Goal: Navigation & Orientation: Find specific page/section

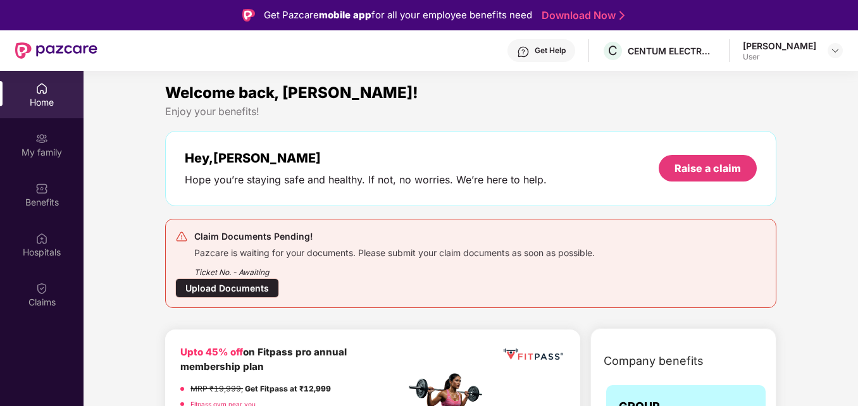
scroll to position [127, 0]
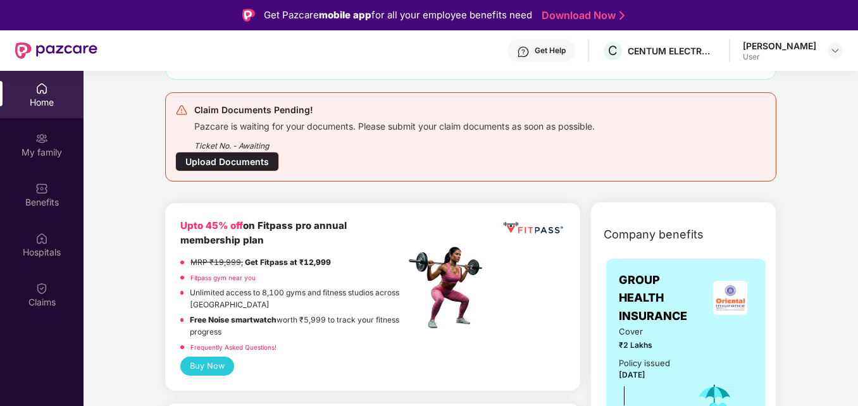
click at [535, 54] on div "Get Help" at bounding box center [550, 51] width 31 height 10
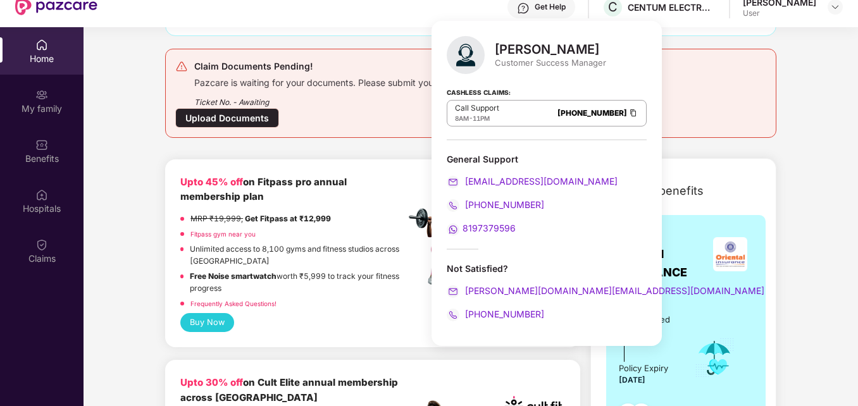
scroll to position [63, 0]
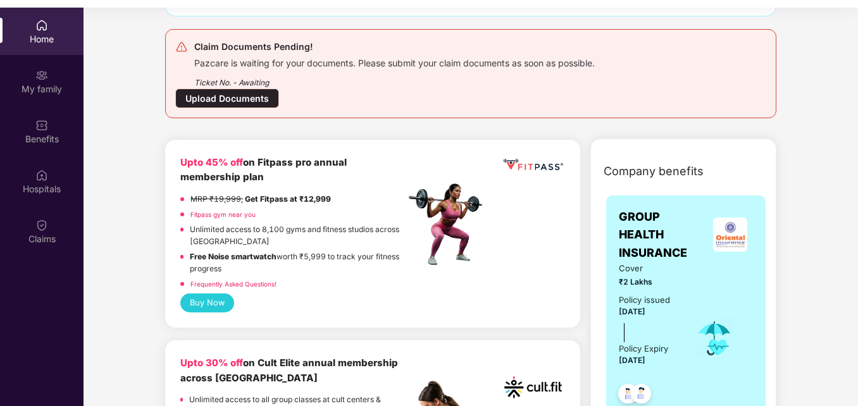
drag, startPoint x: 803, startPoint y: 123, endPoint x: 799, endPoint y: 77, distance: 45.8
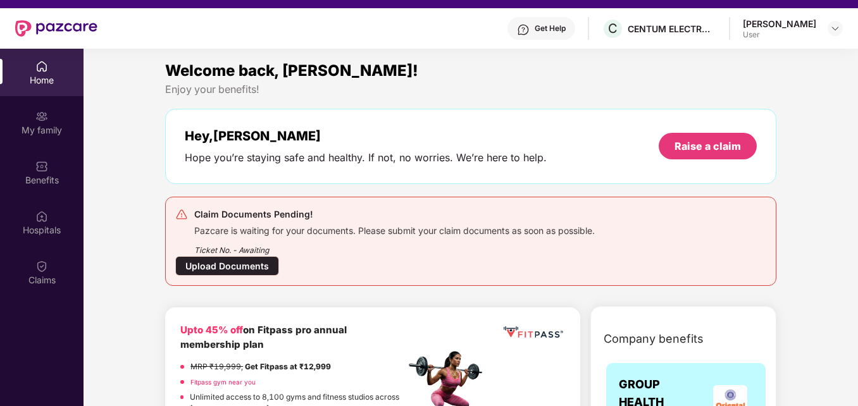
scroll to position [0, 0]
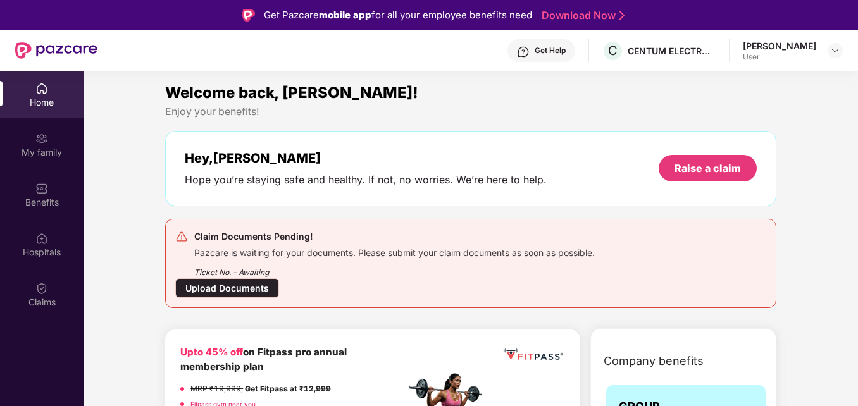
click at [535, 50] on div "Get Help" at bounding box center [550, 51] width 31 height 10
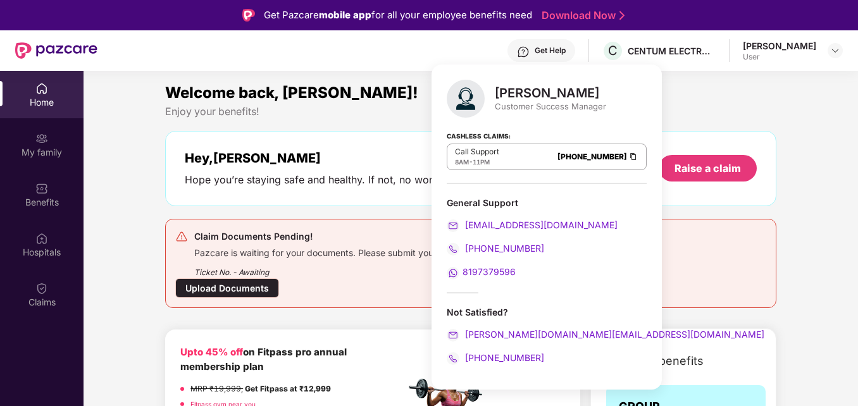
click at [748, 208] on div "Welcome back, [PERSON_NAME]! Enjoy your benefits! Hey, [PERSON_NAME] you’re sta…" at bounding box center [471, 199] width 622 height 237
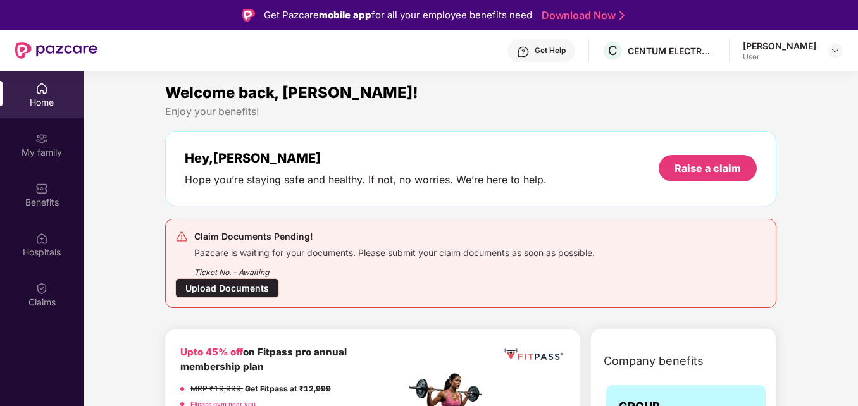
click at [551, 50] on div "Get Help" at bounding box center [542, 50] width 68 height 23
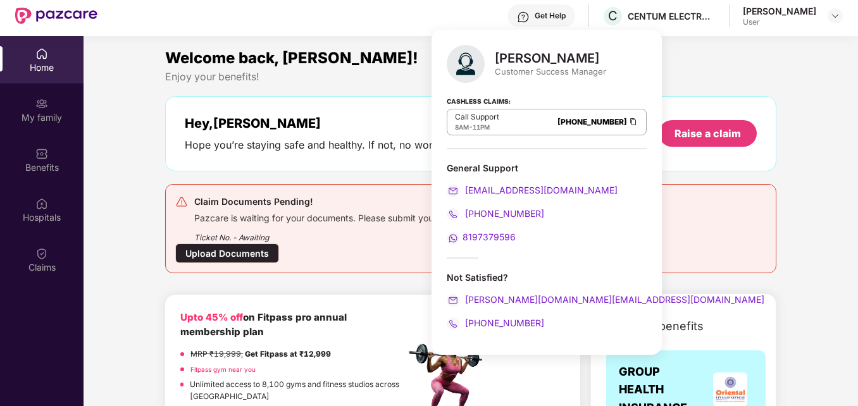
scroll to position [63, 0]
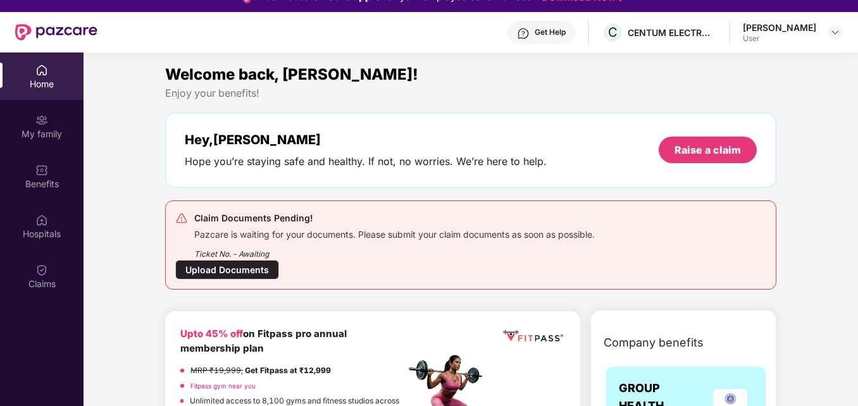
scroll to position [0, 0]
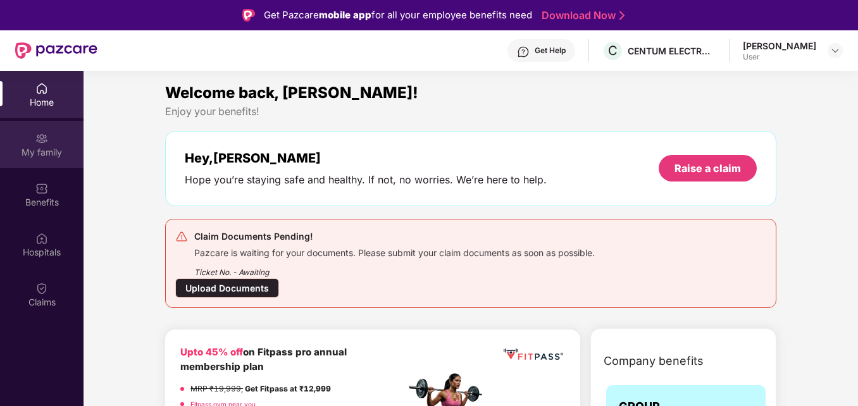
click at [47, 137] on img at bounding box center [41, 138] width 13 height 13
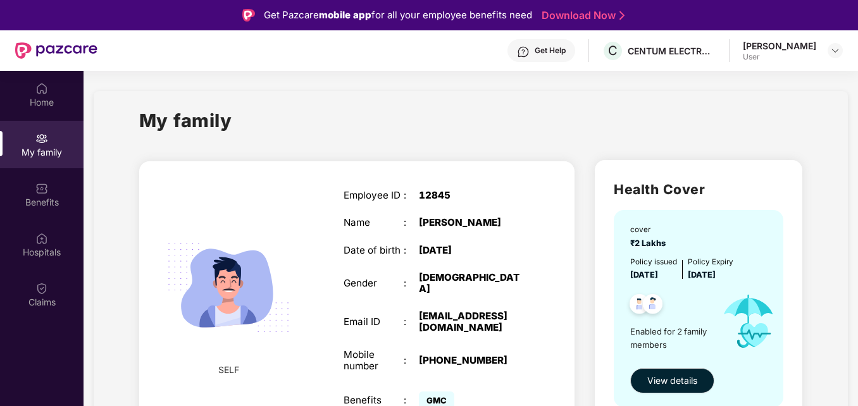
click at [550, 46] on div "Get Help" at bounding box center [550, 51] width 31 height 10
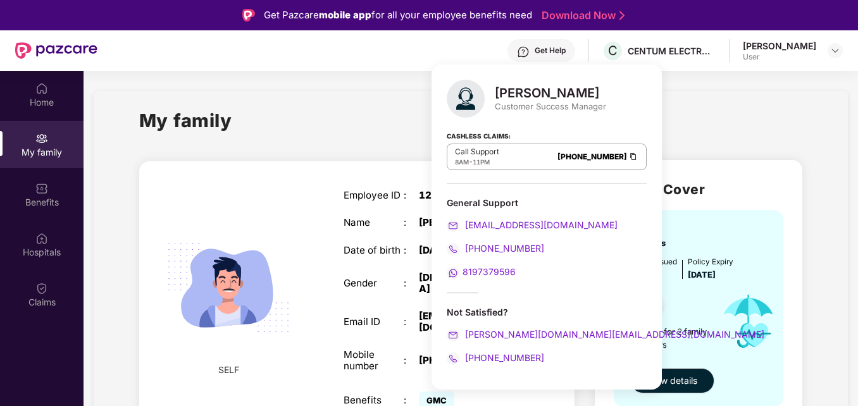
click at [713, 118] on div "My family" at bounding box center [471, 128] width 664 height 44
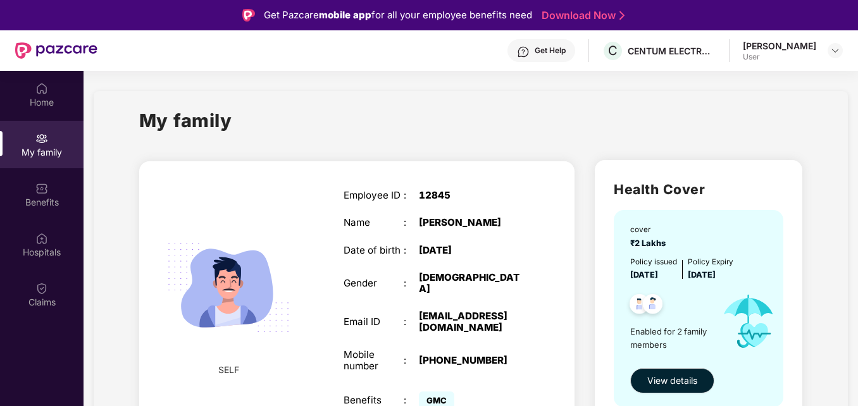
click at [535, 48] on div "Get Help" at bounding box center [550, 51] width 31 height 10
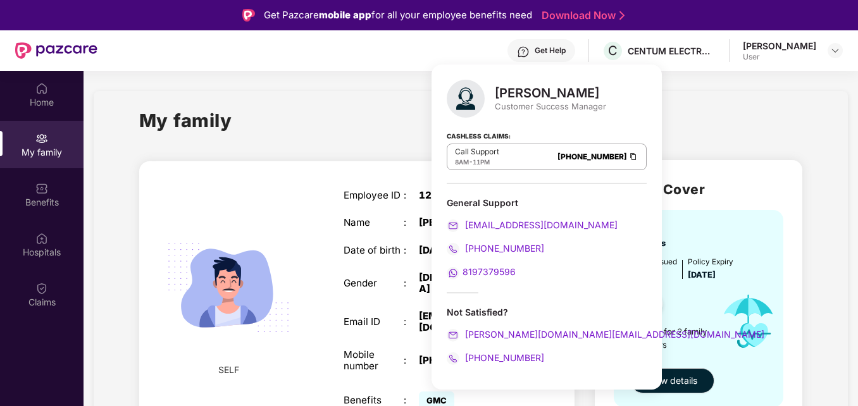
click at [674, 135] on div "My family" at bounding box center [471, 128] width 664 height 44
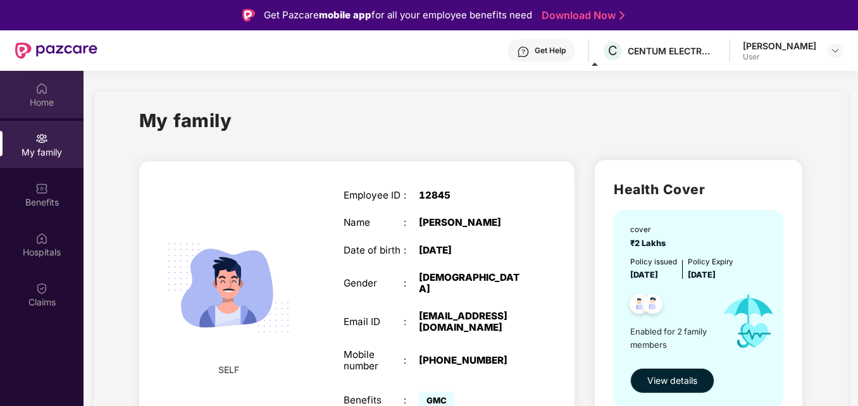
click at [70, 88] on div "Home" at bounding box center [42, 94] width 84 height 47
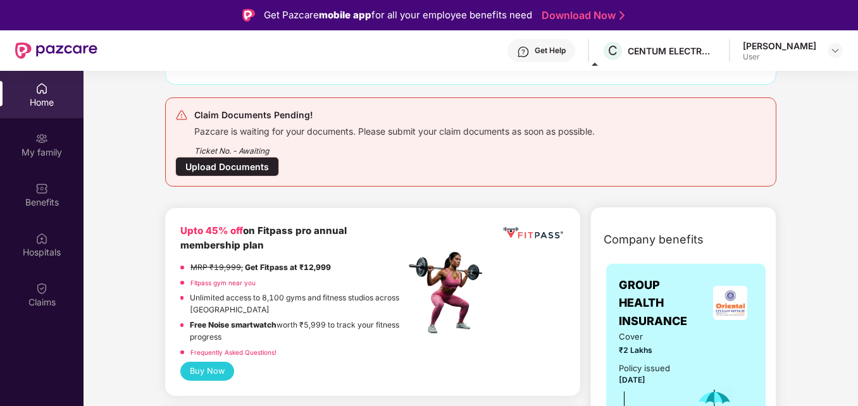
scroll to position [127, 0]
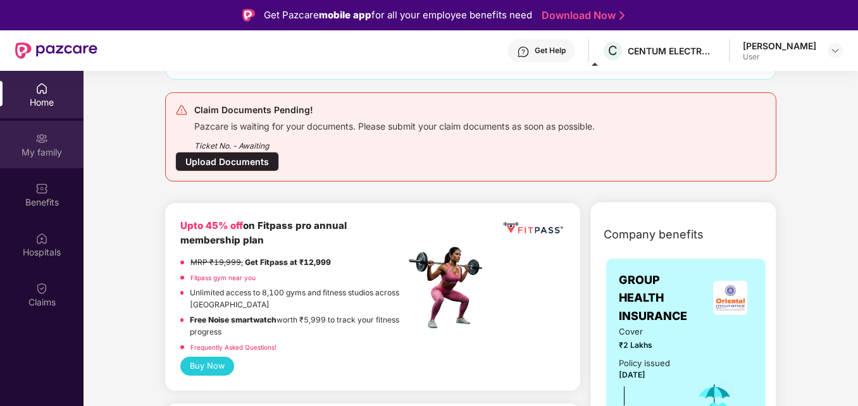
click at [48, 147] on div "My family" at bounding box center [42, 152] width 84 height 13
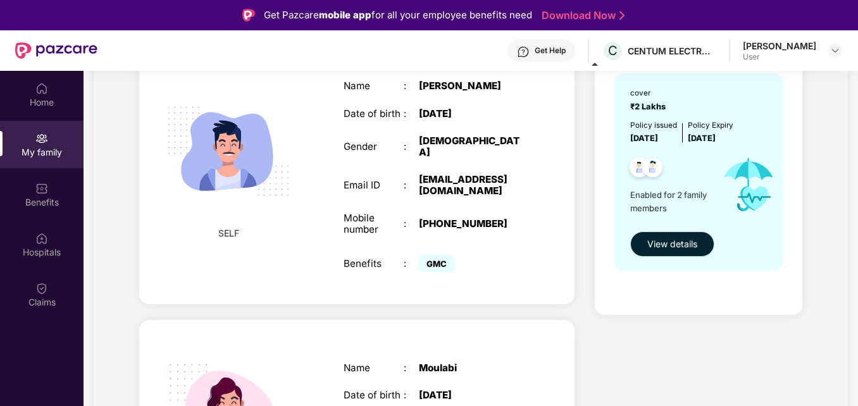
scroll to position [0, 0]
